Goal: Task Accomplishment & Management: Complete application form

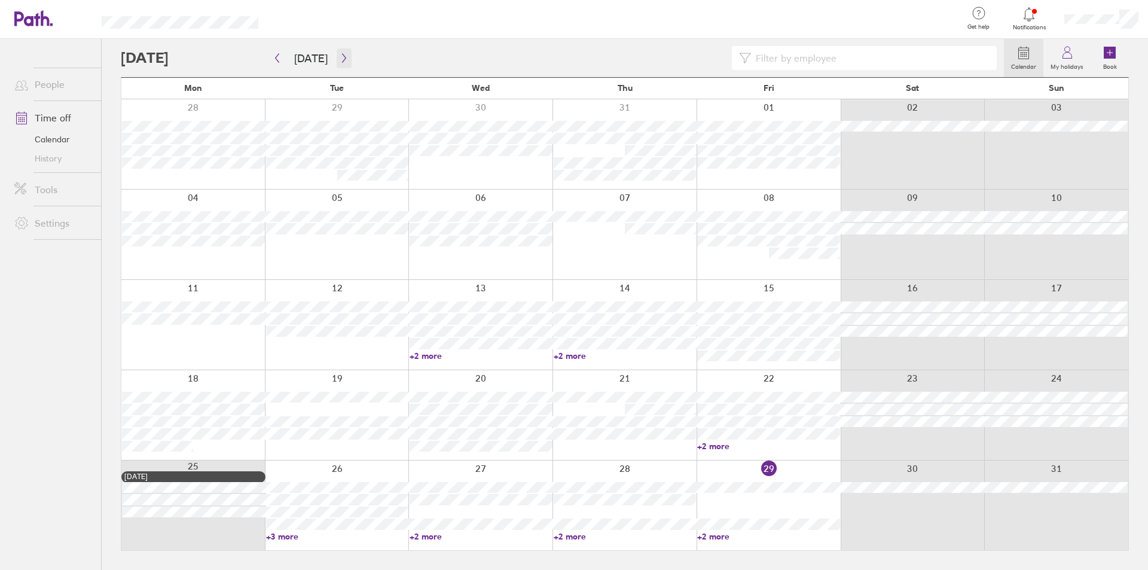
click at [341, 56] on icon "button" at bounding box center [344, 58] width 9 height 10
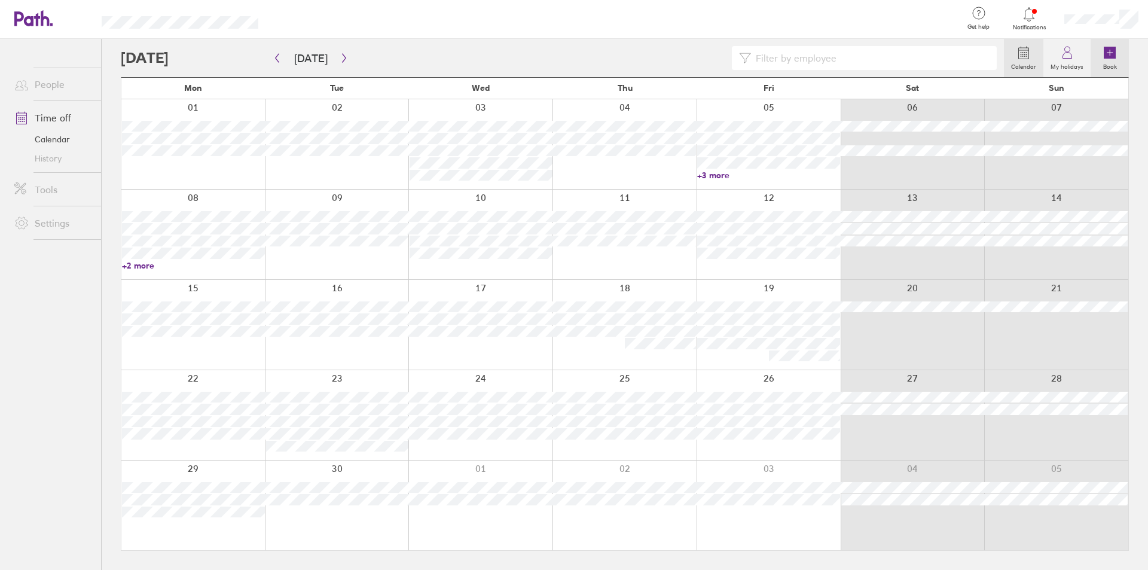
click at [1105, 56] on icon at bounding box center [1109, 53] width 12 height 12
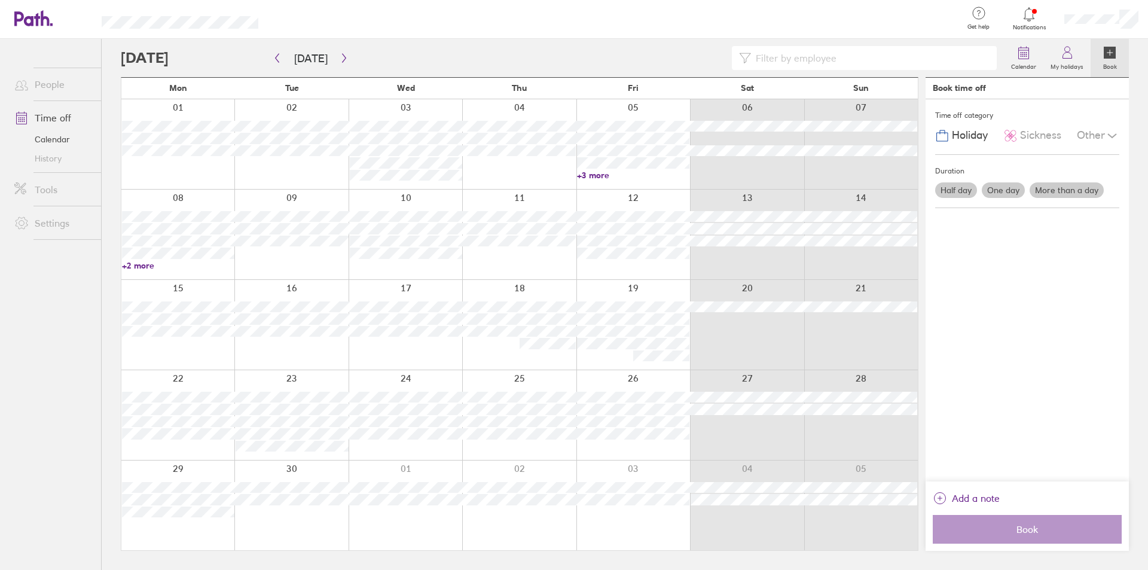
click at [996, 191] on label "One day" at bounding box center [1002, 190] width 43 height 16
click at [0, 0] on input "One day" at bounding box center [0, 0] width 0 height 0
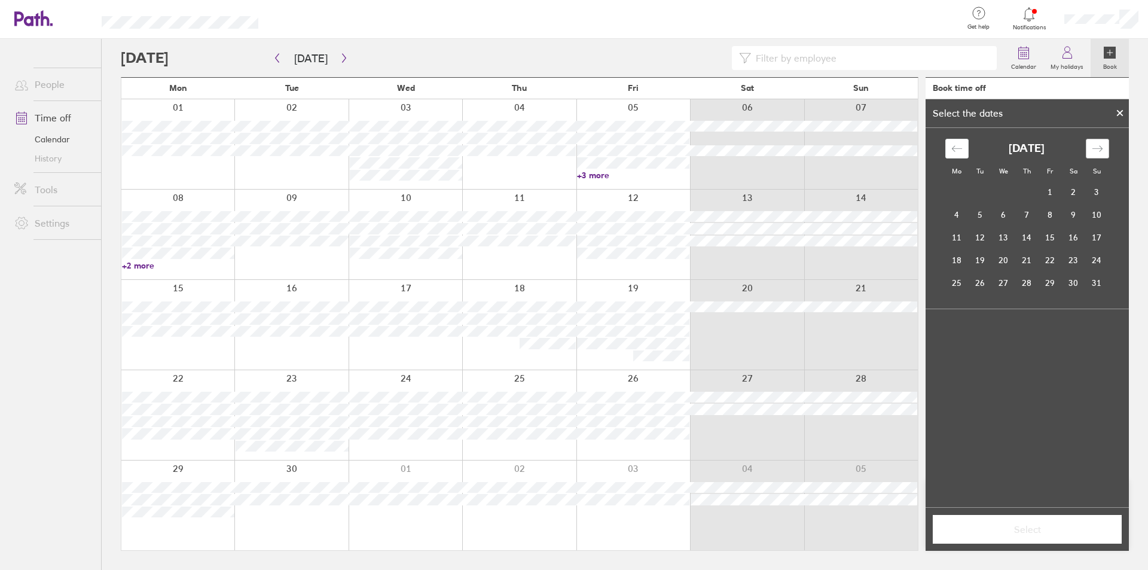
click at [1096, 146] on icon "Move forward to switch to the next month." at bounding box center [1096, 148] width 11 height 11
click at [1026, 263] on td "25" at bounding box center [1026, 260] width 23 height 23
click at [1053, 259] on td "26" at bounding box center [1049, 260] width 23 height 23
click at [1118, 112] on icon at bounding box center [1119, 113] width 5 height 5
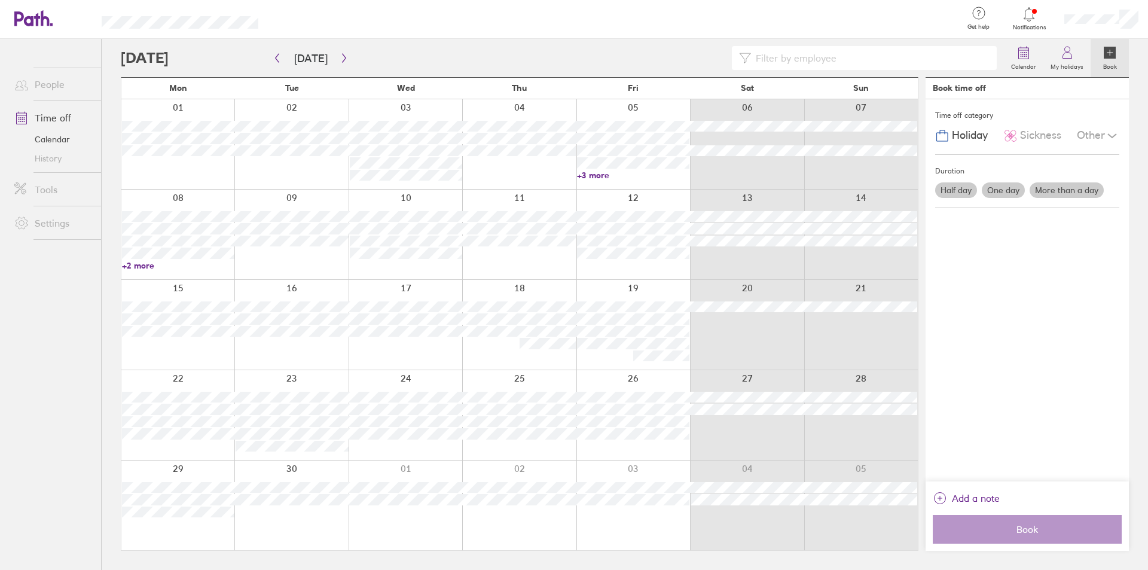
click at [1064, 191] on label "More than a day" at bounding box center [1066, 190] width 74 height 16
click at [0, 0] on input "More than a day" at bounding box center [0, 0] width 0 height 0
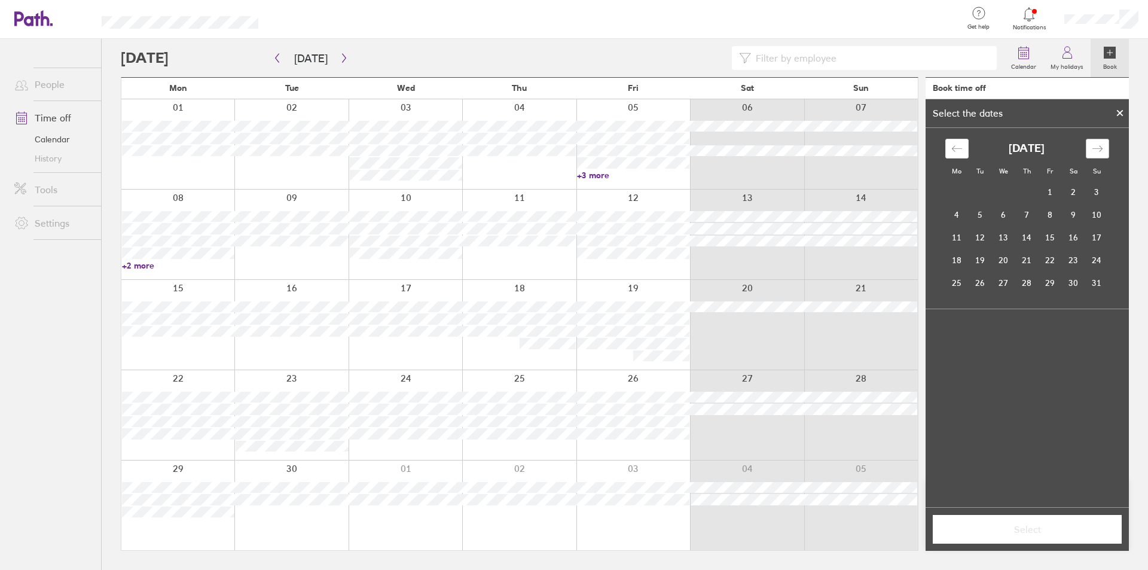
click at [1097, 146] on icon "Move forward to switch to the next month." at bounding box center [1096, 148] width 11 height 11
click at [1030, 264] on td "25" at bounding box center [1026, 260] width 23 height 23
click at [1053, 259] on td "26" at bounding box center [1049, 260] width 23 height 23
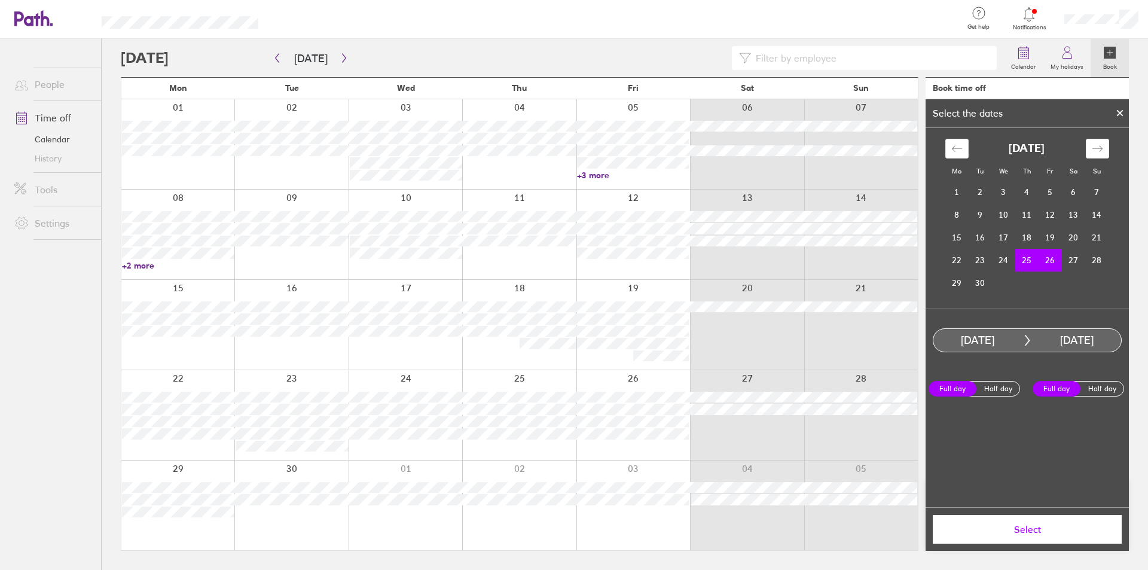
click at [1016, 525] on span "Select" at bounding box center [1027, 529] width 172 height 11
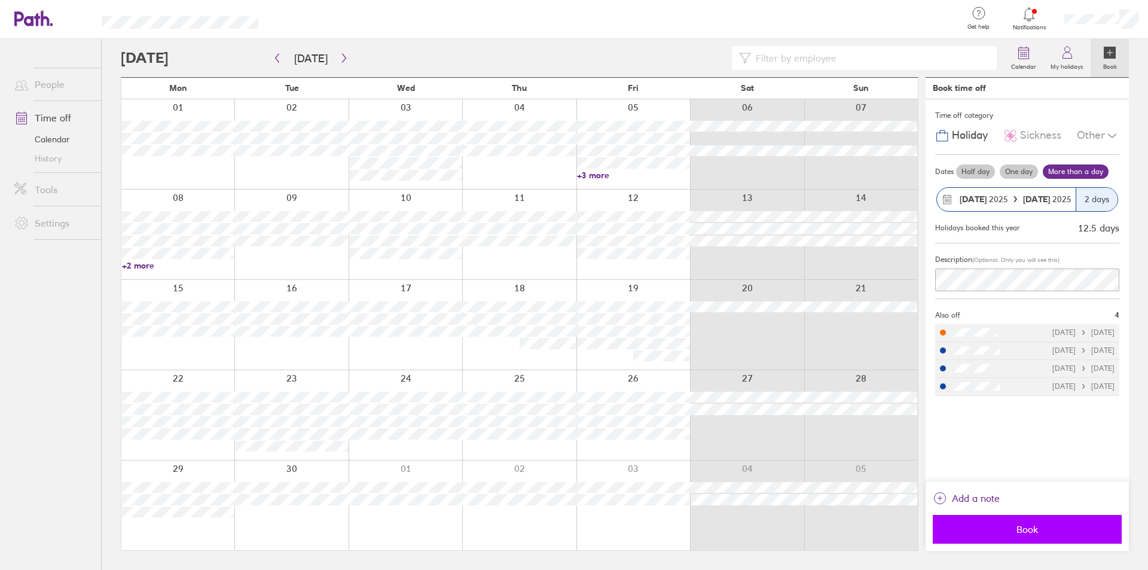
click at [1024, 529] on span "Book" at bounding box center [1027, 529] width 172 height 11
